Goal: Browse casually

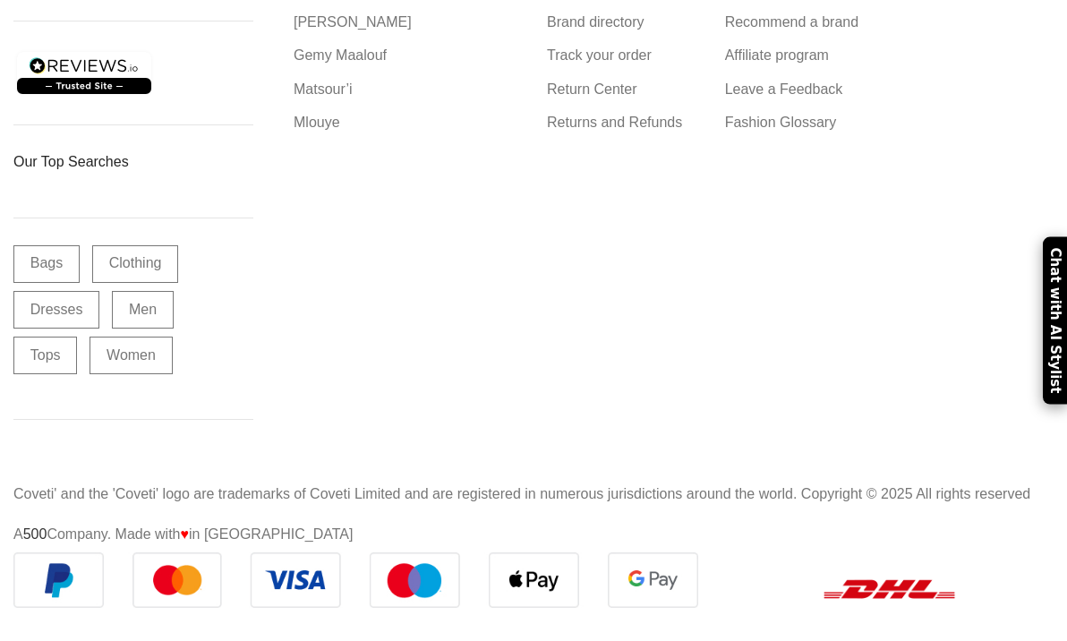
scroll to position [20599, 0]
